Goal: Navigation & Orientation: Find specific page/section

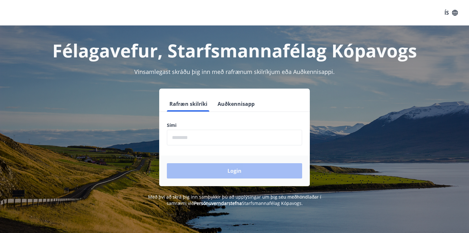
click at [198, 140] on input "phone" at bounding box center [234, 138] width 135 height 16
type input "********"
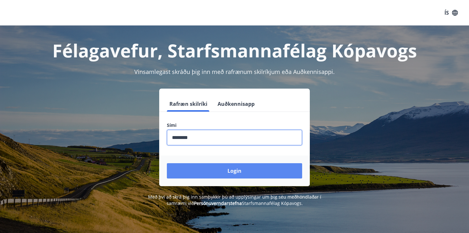
click at [212, 170] on button "Login" at bounding box center [234, 170] width 135 height 15
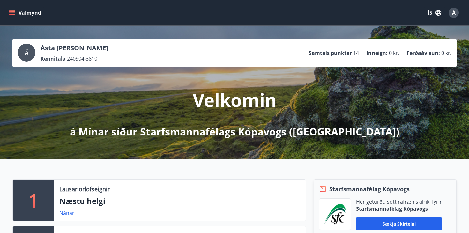
click at [12, 13] on icon "menu" at bounding box center [12, 12] width 7 height 1
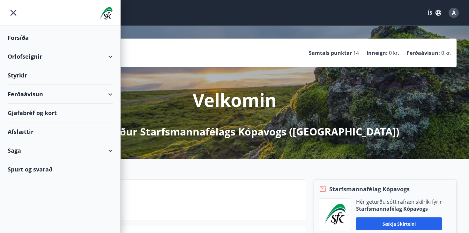
click at [17, 152] on div "Saga" at bounding box center [60, 150] width 105 height 19
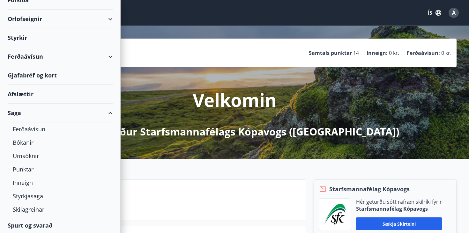
scroll to position [39, 0]
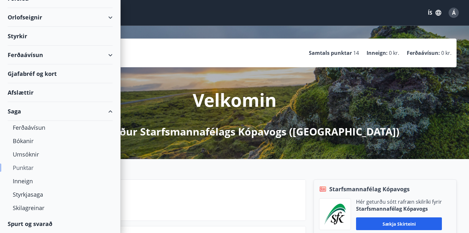
click at [24, 169] on div "Punktar" at bounding box center [60, 167] width 95 height 13
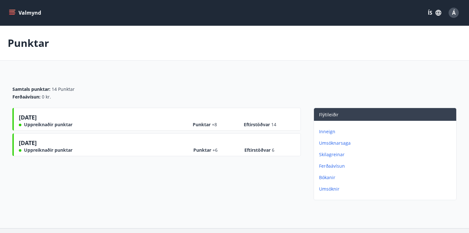
click at [31, 13] on button "Valmynd" at bounding box center [26, 12] width 36 height 11
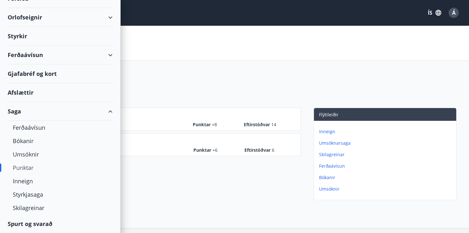
click at [25, 91] on div "Afslættir" at bounding box center [60, 92] width 105 height 19
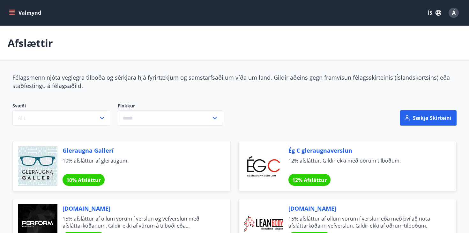
click at [13, 12] on icon "menu" at bounding box center [12, 12] width 7 height 1
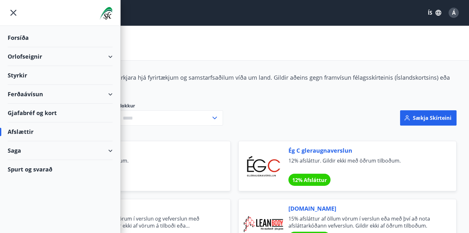
click at [29, 148] on div "Saga" at bounding box center [60, 150] width 105 height 19
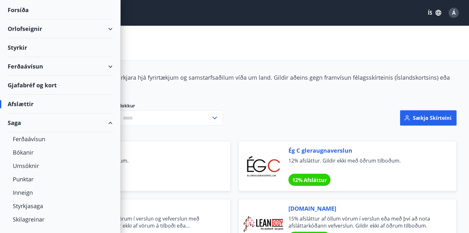
scroll to position [39, 0]
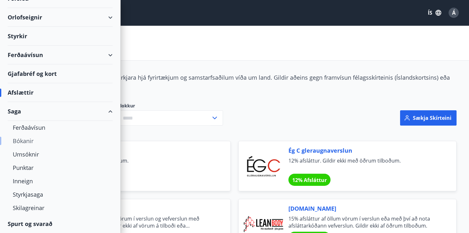
click at [28, 141] on div "Bókanir" at bounding box center [60, 140] width 95 height 13
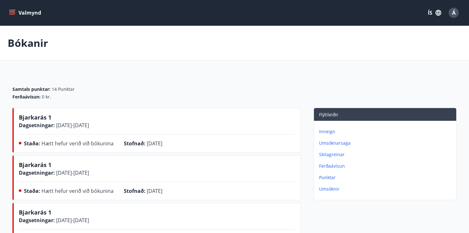
click at [13, 10] on icon "menu" at bounding box center [12, 13] width 6 height 6
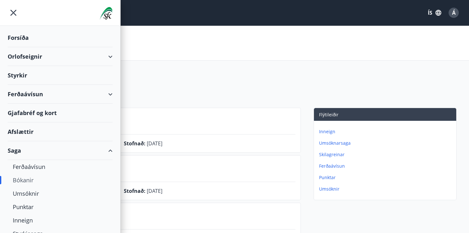
click at [17, 35] on div "Forsíða" at bounding box center [60, 37] width 105 height 19
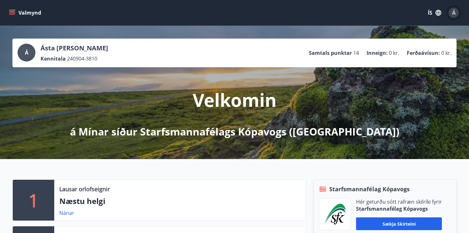
click at [455, 12] on span "Á" at bounding box center [454, 12] width 4 height 7
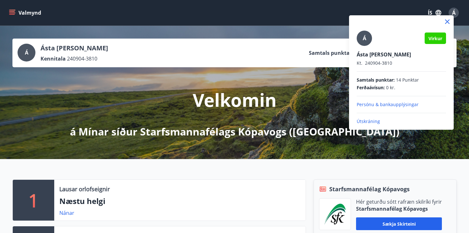
click at [369, 122] on p "Útskráning" at bounding box center [401, 121] width 89 height 6
